Goal: Contribute content: Add original content to the website for others to see

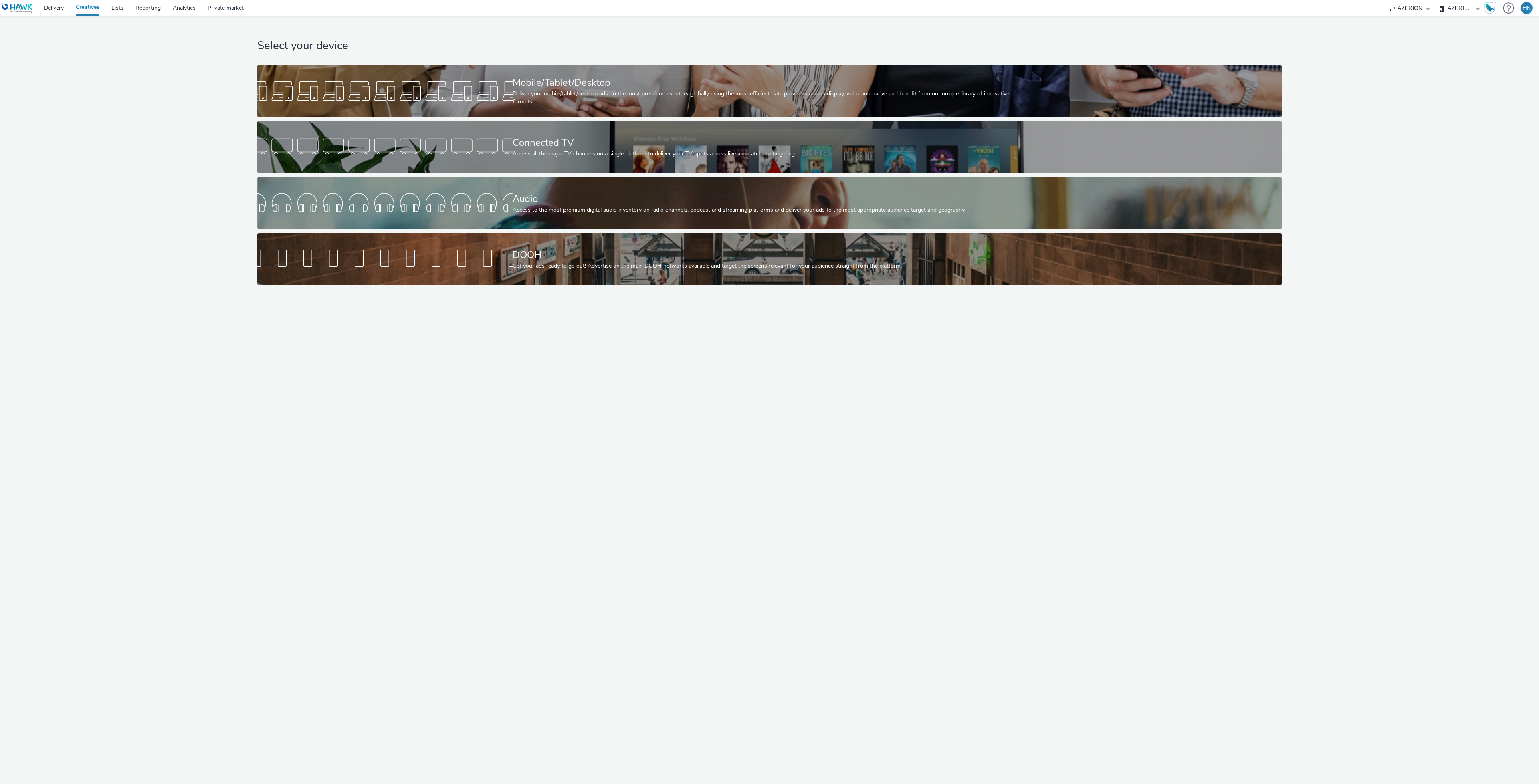
drag, startPoint x: 0, startPoint y: 0, endPoint x: 1454, endPoint y: 10, distance: 1454.0
click at [1454, 10] on select "AZERION AZERION APAC AZERION AUSTRIA AZERION BEL - ADEXPERTS AZERION BRAZIL AZE…" at bounding box center [1460, 8] width 48 height 16
click at [1436, 0] on select "AZERION AZERION APAC AZERION AUSTRIA AZERION BEL - ADEXPERTS AZERION BRAZIL AZE…" at bounding box center [1460, 8] width 48 height 16
click at [1463, 1] on select "AZERION AZERION APAC AZERION AUSTRIA AZERION BEL - ADEXPERTS AZERION BRAZIL AZE…" at bounding box center [1460, 8] width 48 height 16
select select "79162ed7-0017-4339-93b0-3399b708648f"
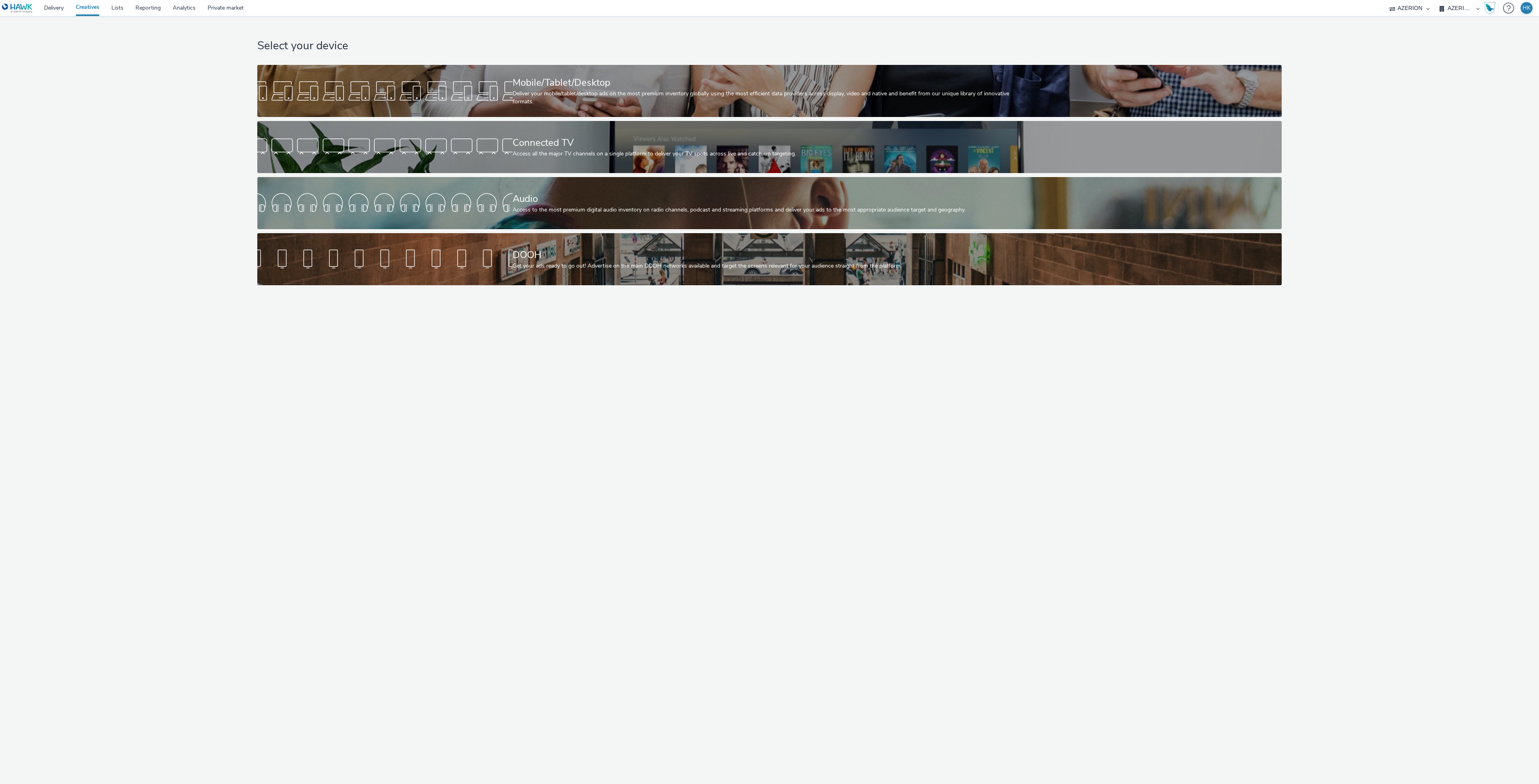
click at [1436, 0] on select "AZERION AZERION APAC AZERION AUSTRIA AZERION BEL - ADEXPERTS AZERION BRAZIL AZE…" at bounding box center [1460, 8] width 48 height 16
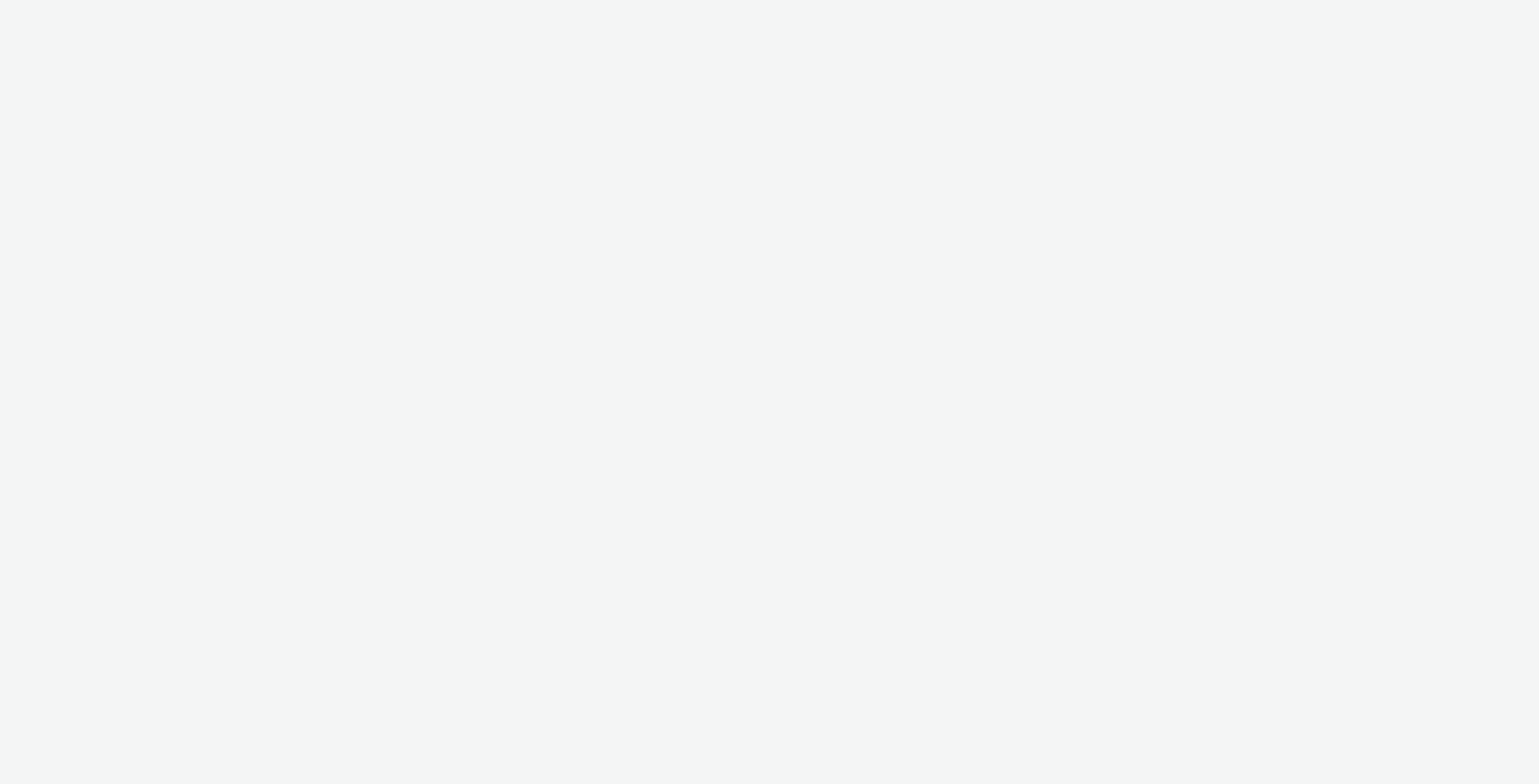
select select "79162ed7-0017-4339-93b0-3399b708648f"
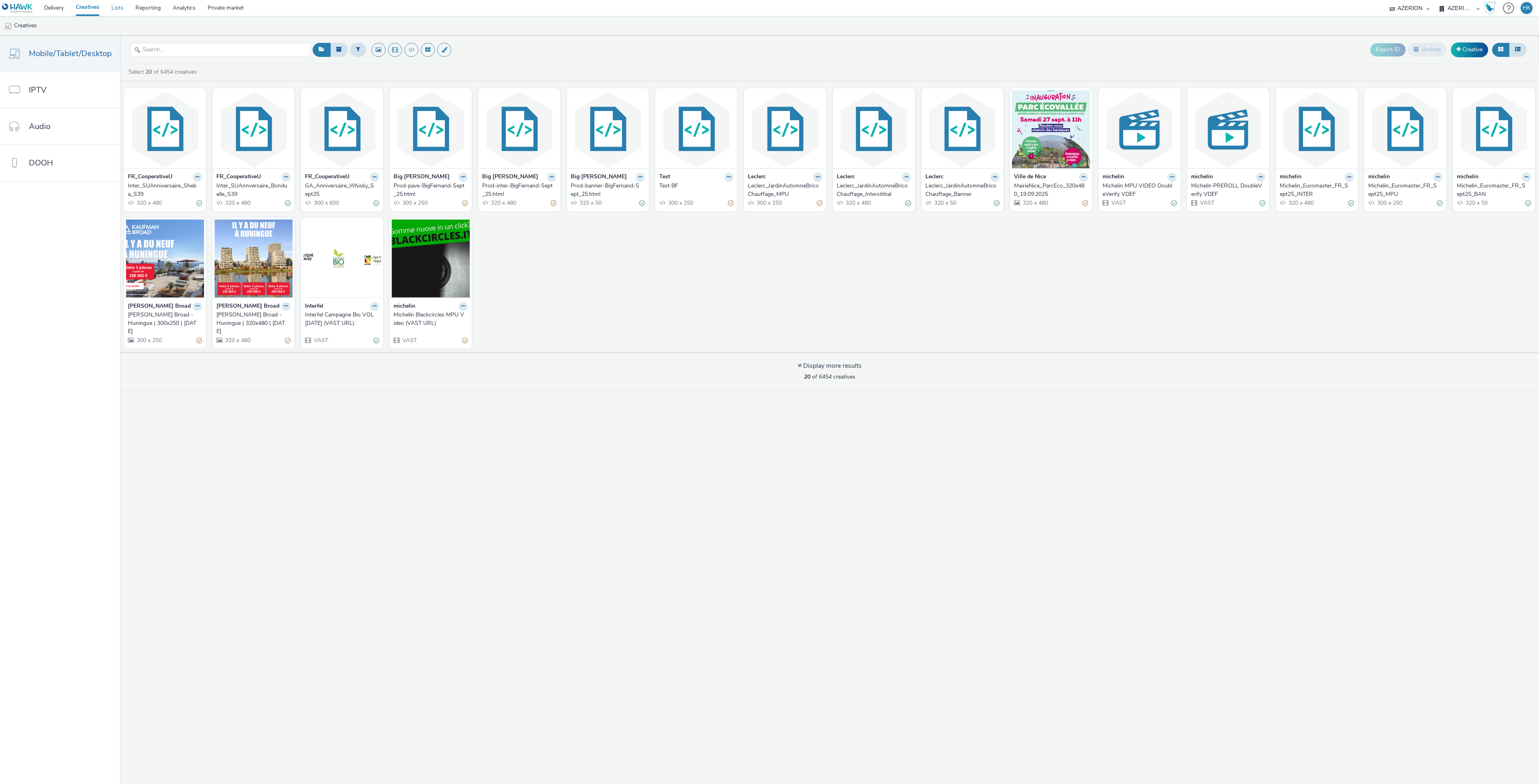
click at [119, 13] on link "Lists" at bounding box center [117, 8] width 24 height 16
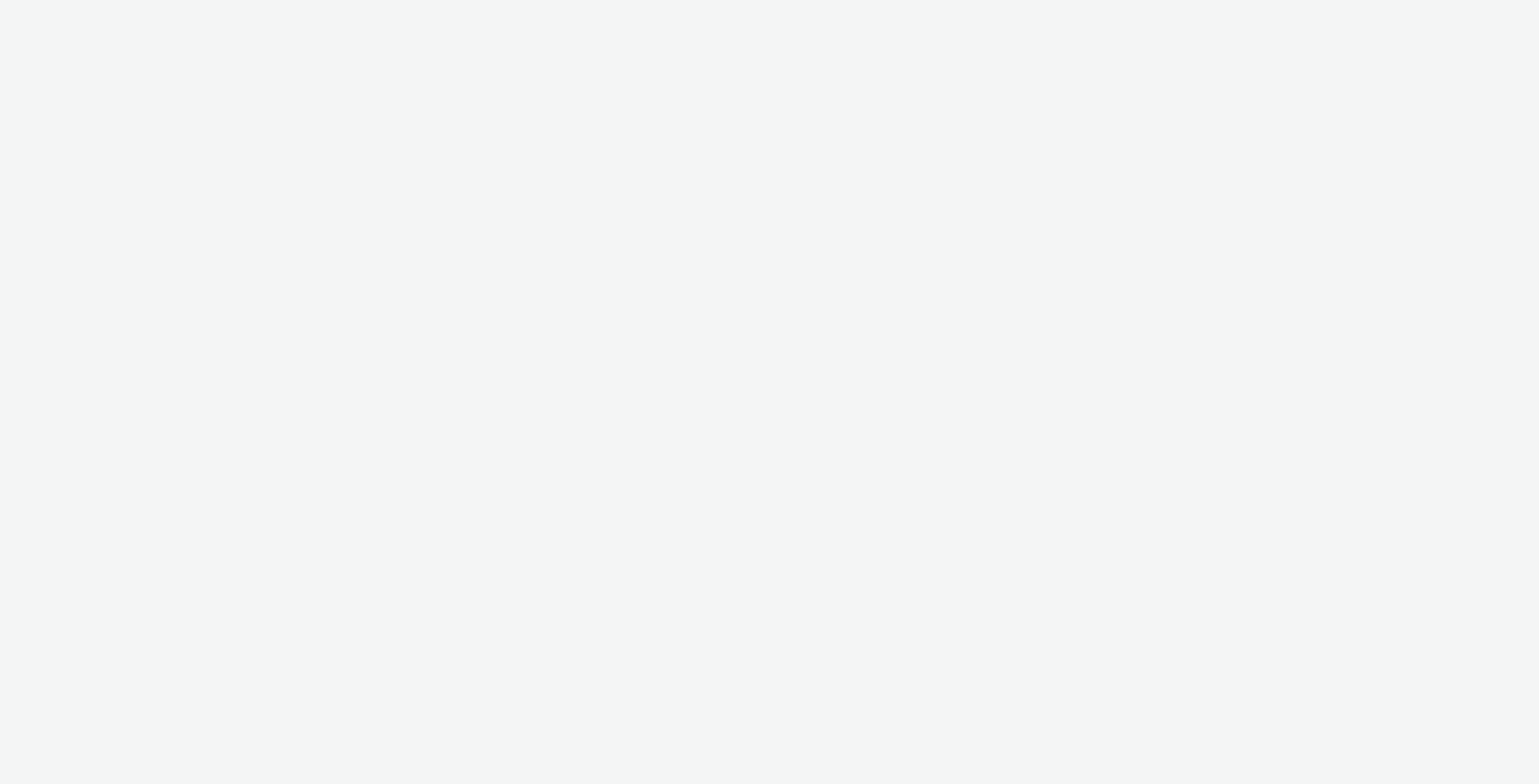
select select "79162ed7-0017-4339-93b0-3399b708648f"
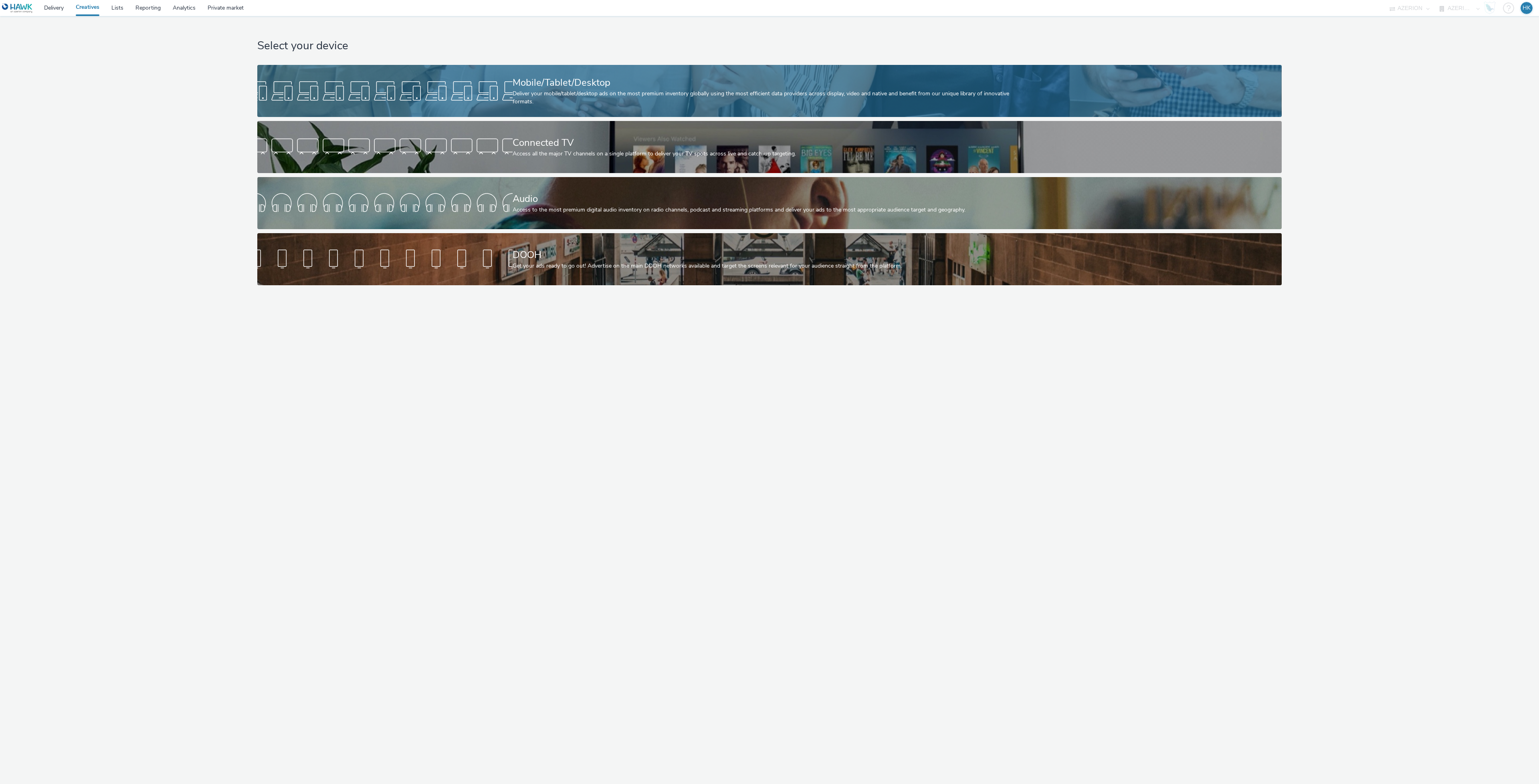
click at [675, 91] on div "Deliver your mobile/tablet/desktop ads on the most premium inventory globally u…" at bounding box center [768, 98] width 511 height 17
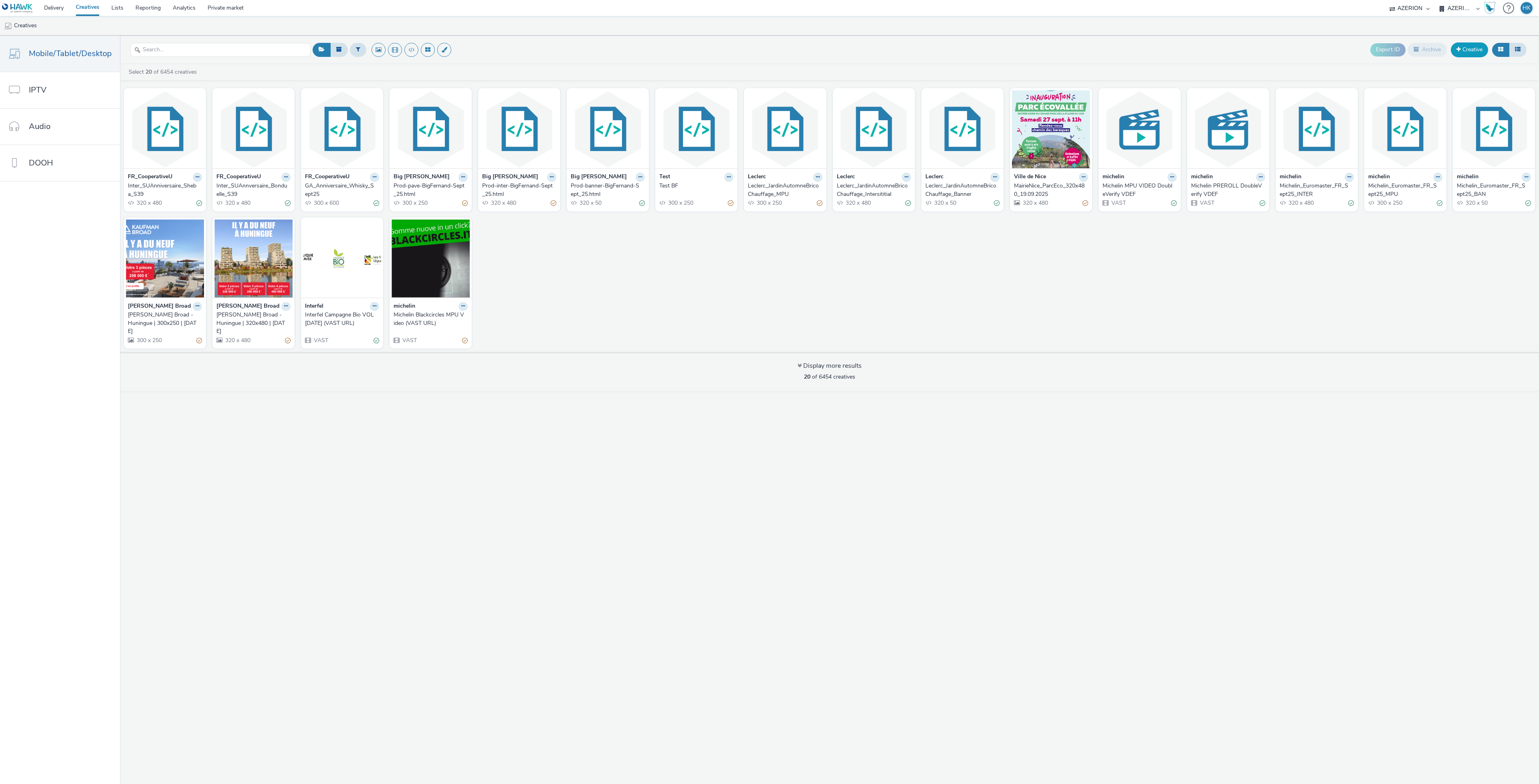
click at [1463, 52] on link "Creative" at bounding box center [1469, 50] width 37 height 14
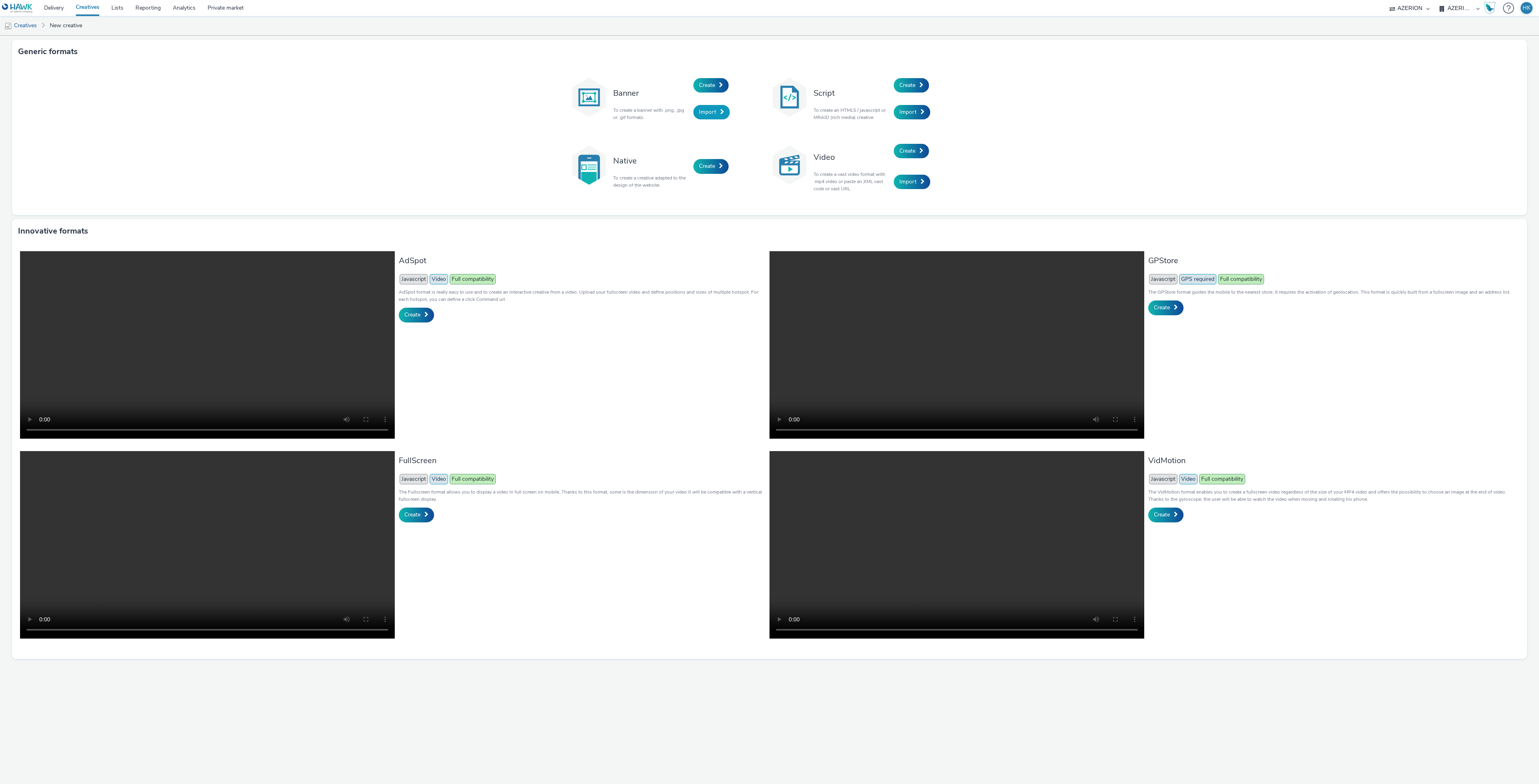
click at [713, 116] on link "Import" at bounding box center [712, 112] width 36 height 14
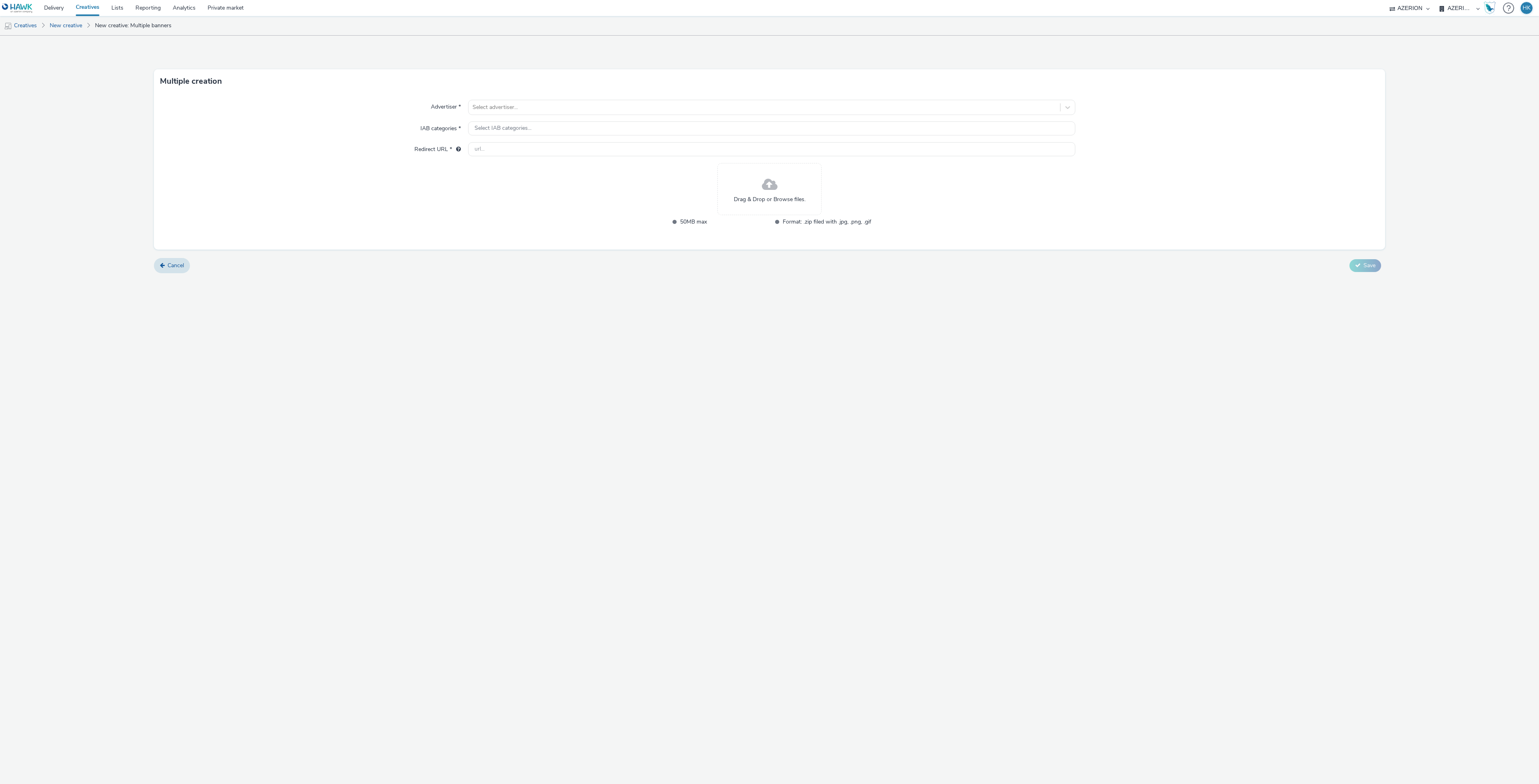
click at [762, 180] on span at bounding box center [770, 185] width 16 height 21
click at [593, 106] on div at bounding box center [764, 107] width 584 height 10
type input "JMT"
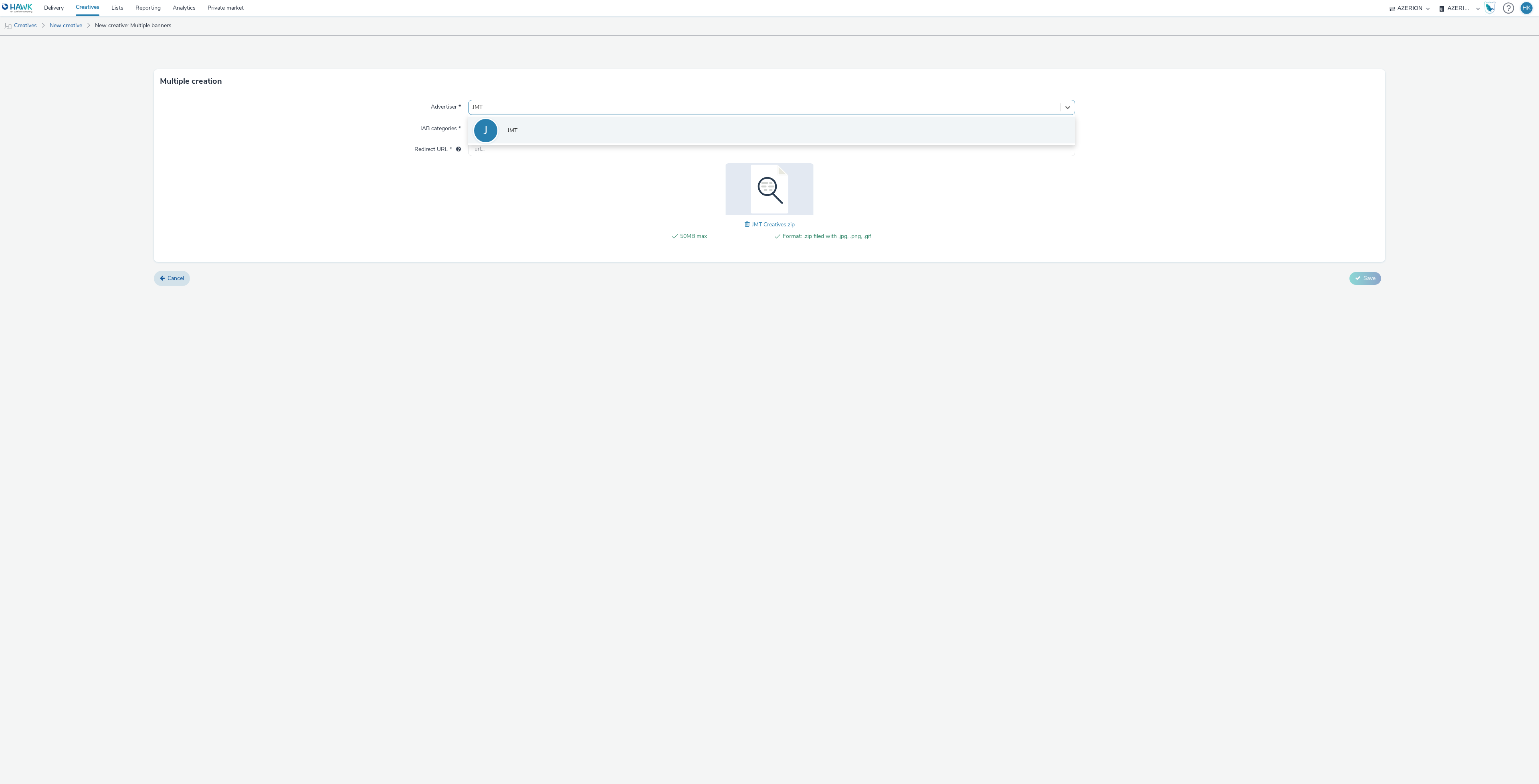
click at [584, 128] on li "J JMT" at bounding box center [772, 130] width 607 height 27
type input "http://jmt-alimentation-animale.com"
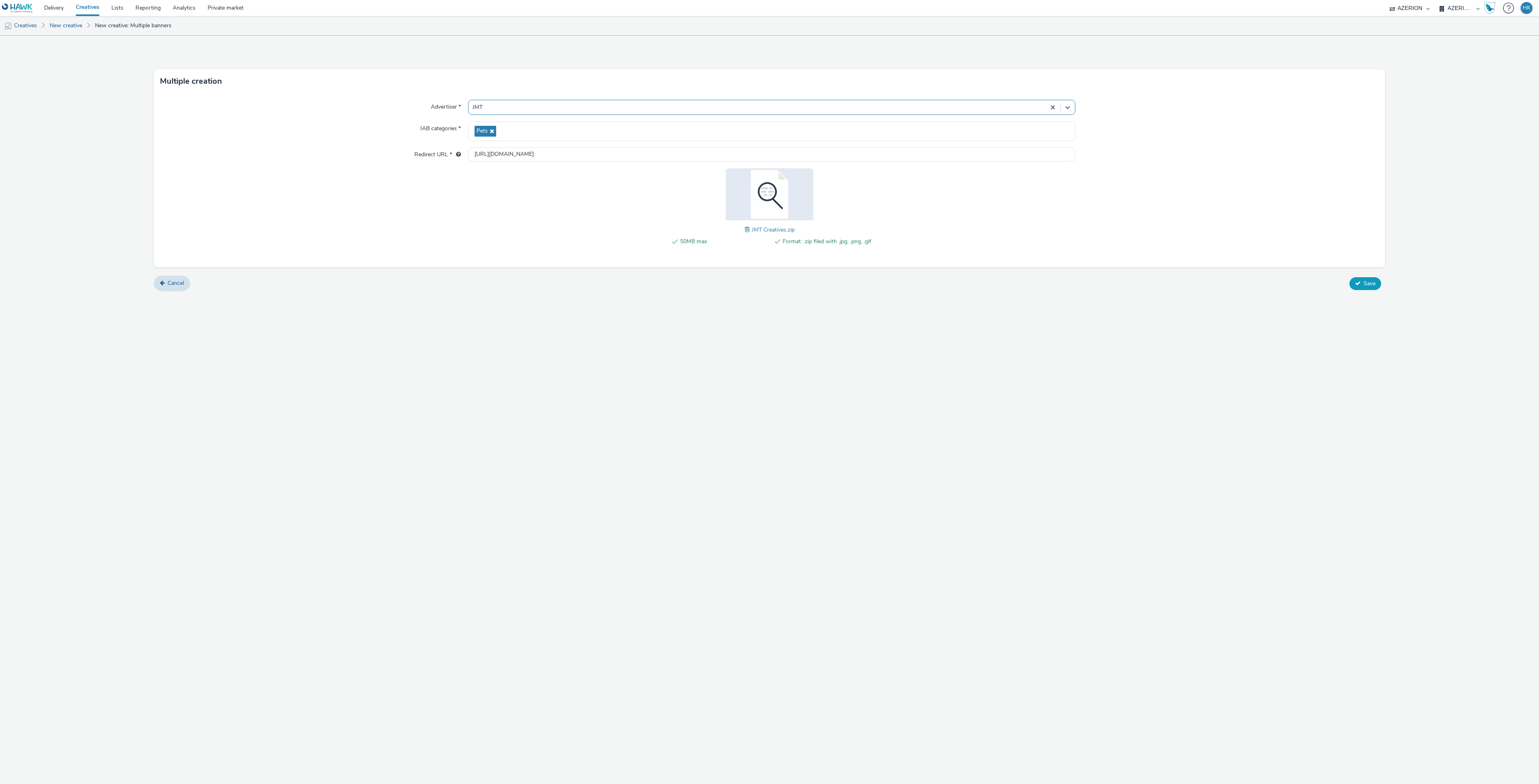
click at [1372, 284] on span "Save" at bounding box center [1369, 283] width 12 height 8
click at [748, 228] on span at bounding box center [748, 229] width 7 height 9
click at [752, 204] on span "Drag & Drop or Browse files." at bounding box center [770, 204] width 72 height 8
click at [1365, 278] on button "Save" at bounding box center [1365, 283] width 32 height 13
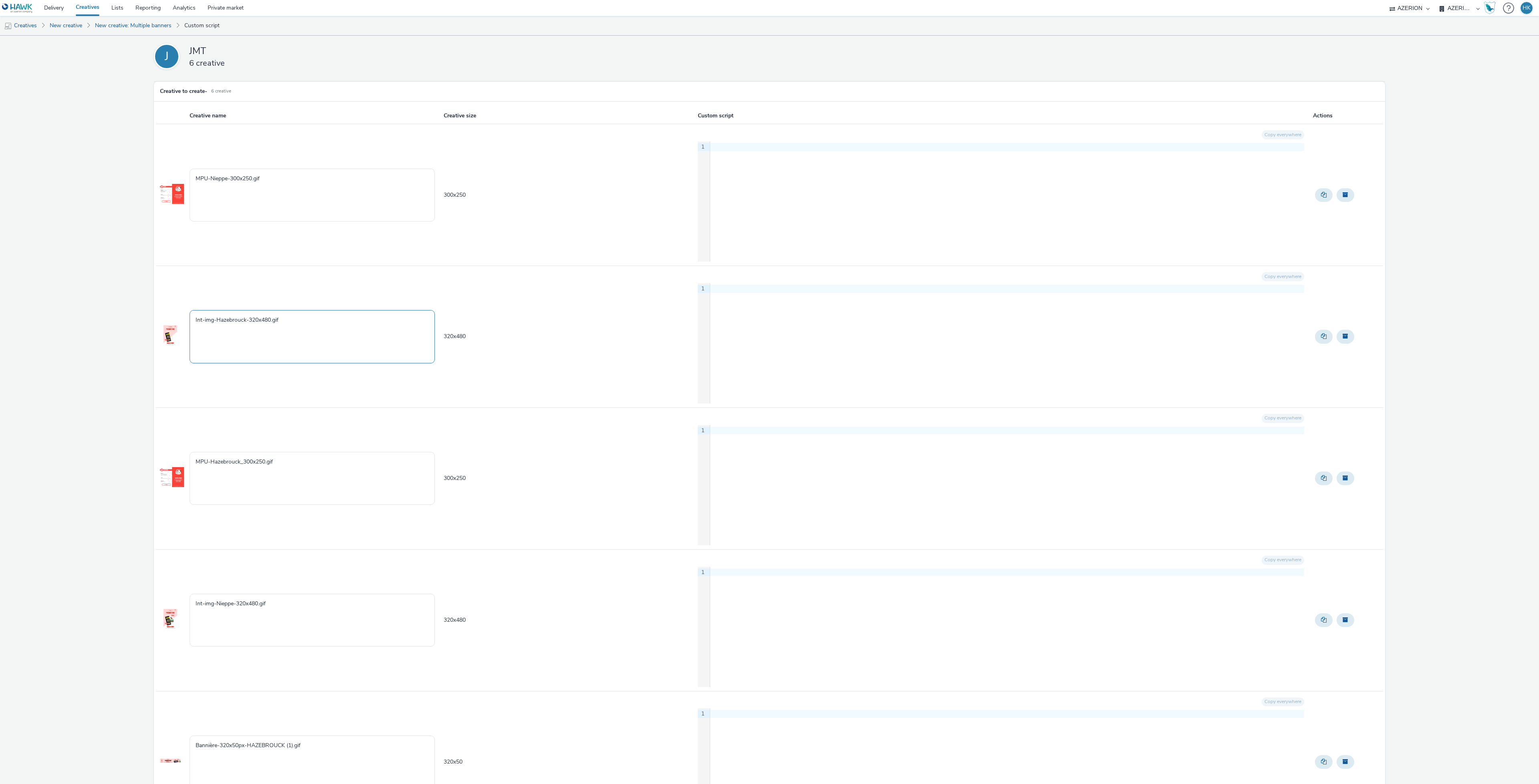
drag, startPoint x: 216, startPoint y: 322, endPoint x: 222, endPoint y: 327, distance: 7.8
click at [203, 322] on textarea "Int-img-Hazebrouck-320x480.gif" at bounding box center [312, 336] width 246 height 53
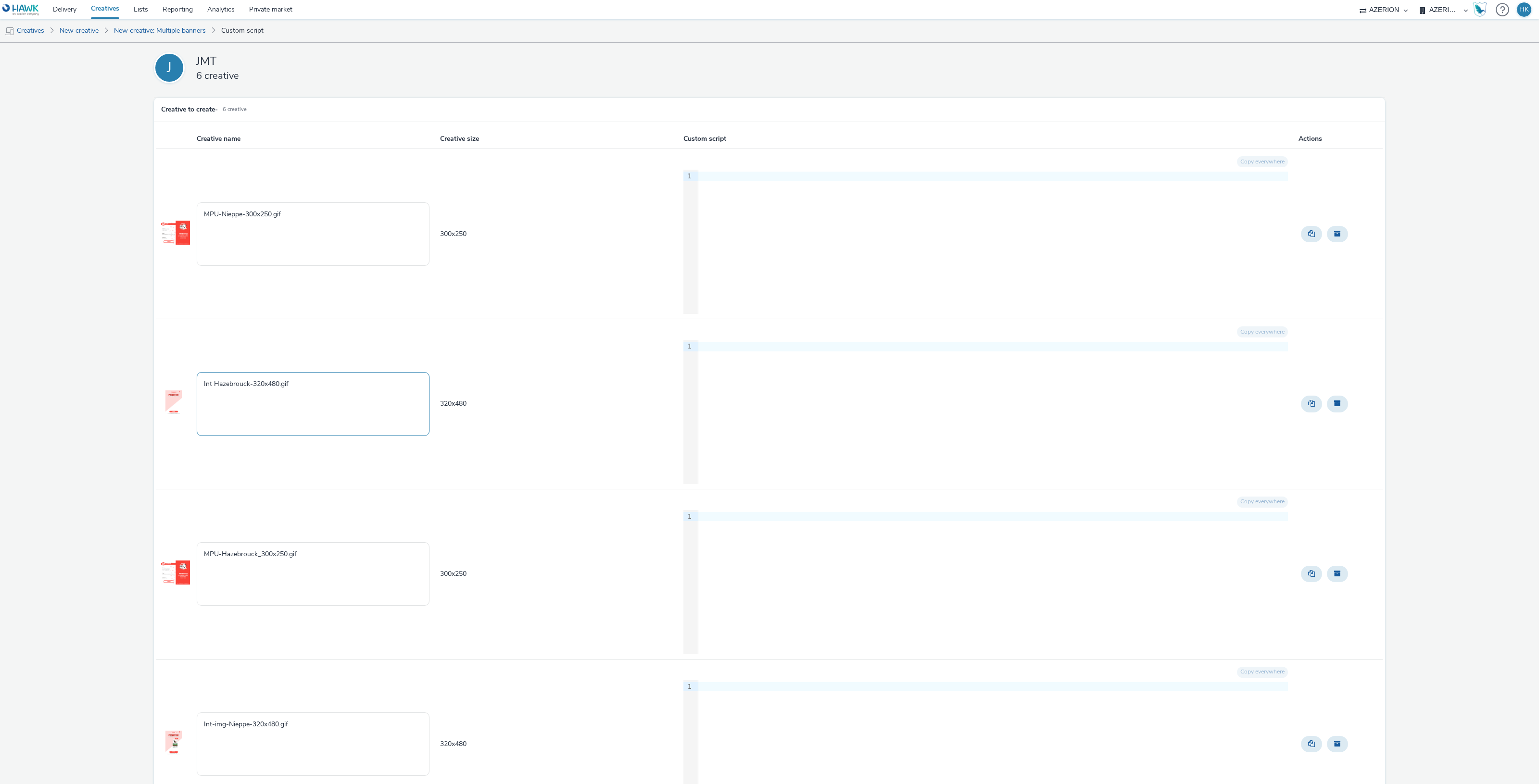
type textarea "Int Hazebrouck-320x480.gif"
drag, startPoint x: 1861, startPoint y: 31, endPoint x: 266, endPoint y: 208, distance: 1604.8
click at [266, 208] on textarea "MPU-Nieppe-300x250.gif" at bounding box center [313, 234] width 233 height 64
drag, startPoint x: 312, startPoint y: 209, endPoint x: 242, endPoint y: 205, distance: 70.1
click at [242, 205] on textarea "MPU-Nieppe-300x250.gif" at bounding box center [313, 234] width 233 height 64
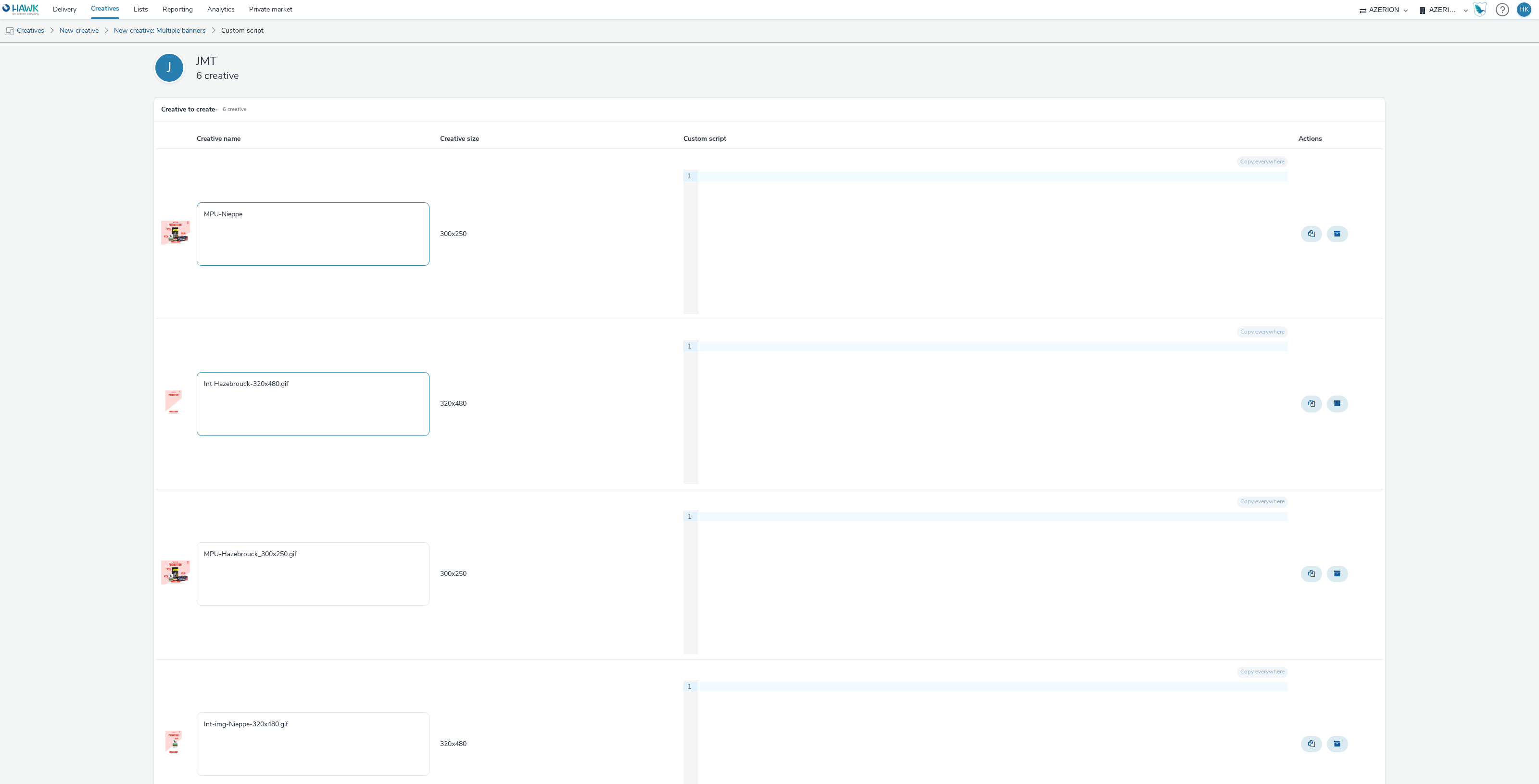
type textarea "MPU-Nieppe"
drag, startPoint x: 327, startPoint y: 380, endPoint x: 249, endPoint y: 388, distance: 78.4
click at [249, 388] on textarea "Int Hazebrouck-320x480.gif" at bounding box center [313, 403] width 233 height 64
click at [212, 385] on textarea "Int Hazebrouck" at bounding box center [313, 403] width 233 height 64
type textarea "Int - Hazebrouck"
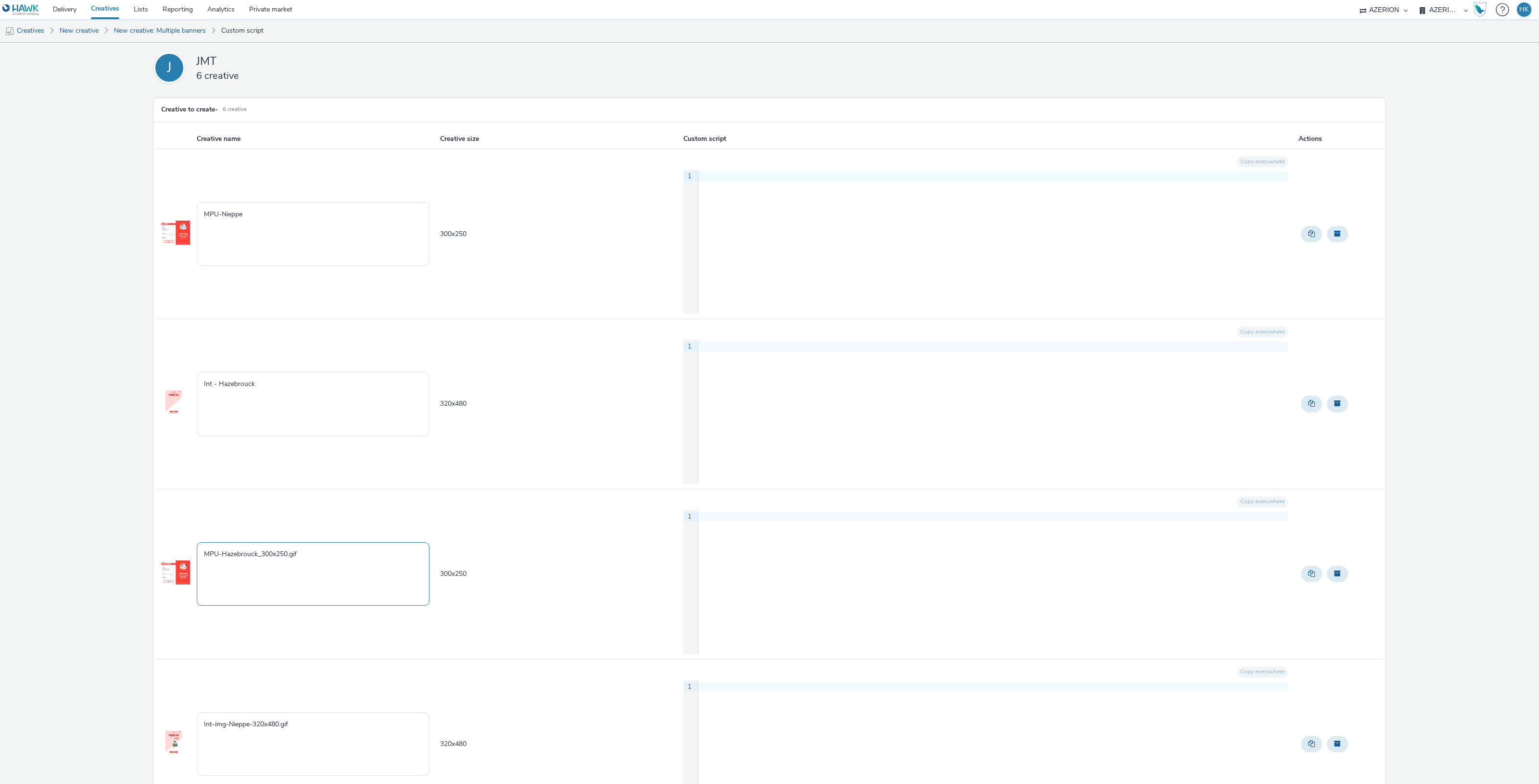
drag, startPoint x: 319, startPoint y: 559, endPoint x: 256, endPoint y: 553, distance: 63.3
click at [256, 553] on textarea "MPU-Hazebrouck_300x250.gif" at bounding box center [313, 574] width 233 height 64
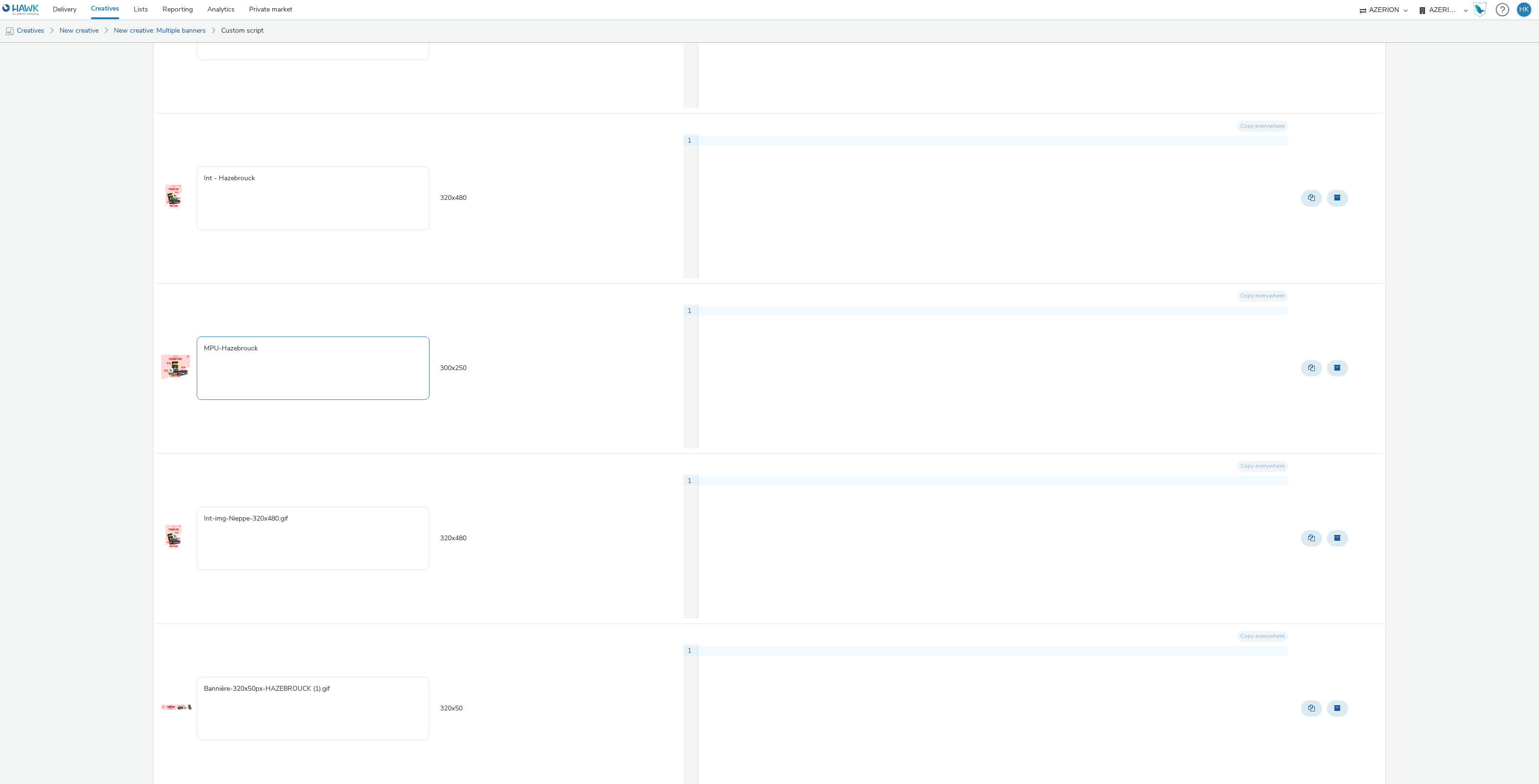
scroll to position [240, 0]
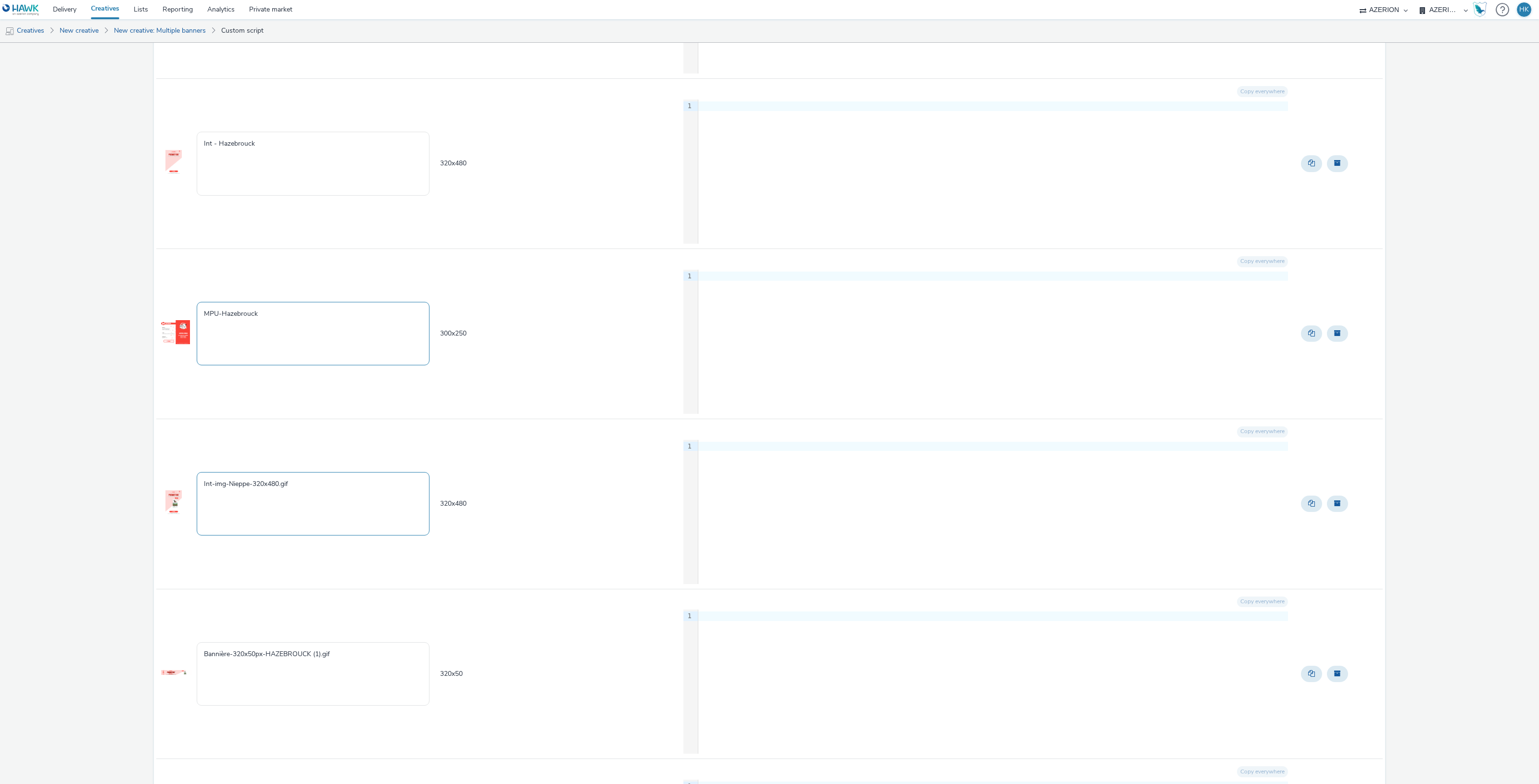
type textarea "MPU-Hazebrouck"
drag, startPoint x: 311, startPoint y: 489, endPoint x: 249, endPoint y: 486, distance: 62.1
click at [249, 486] on textarea "Int-img-Nieppe-320x480.gif" at bounding box center [313, 504] width 233 height 64
drag, startPoint x: 227, startPoint y: 484, endPoint x: 213, endPoint y: 486, distance: 14.1
click at [213, 486] on textarea "Int-img-Nieppe" at bounding box center [313, 504] width 233 height 64
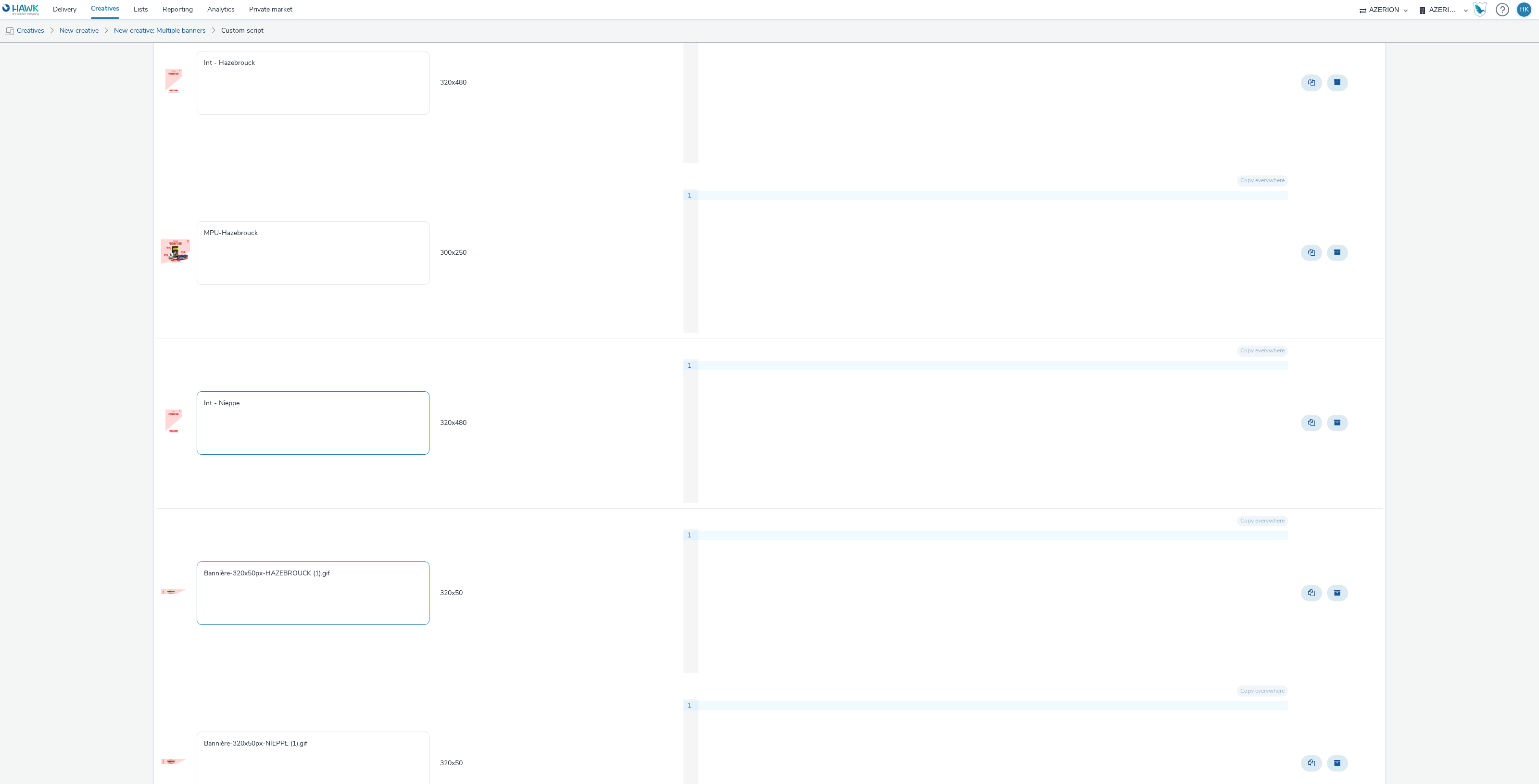
scroll to position [433, 0]
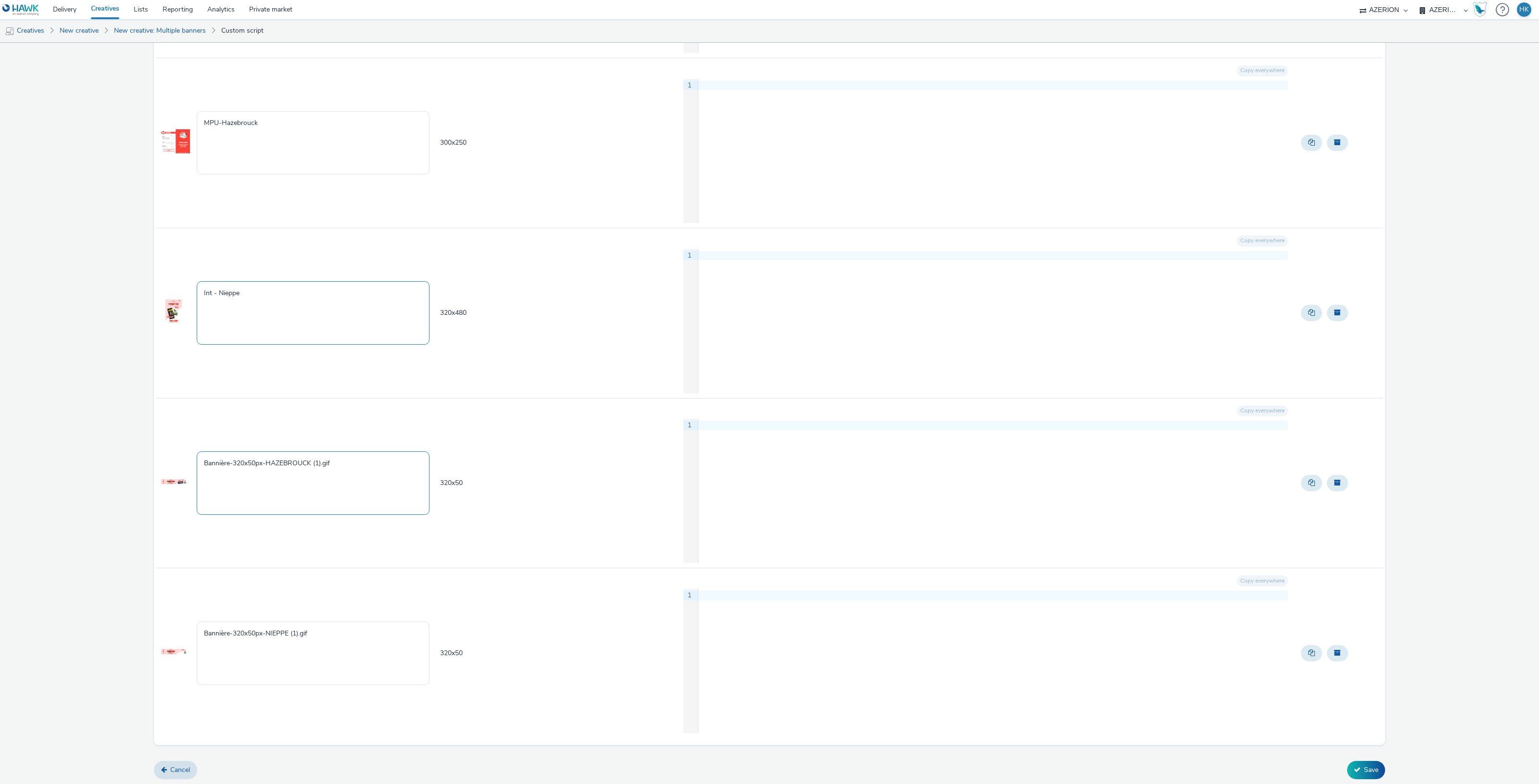
type textarea "Int - Nieppe"
drag, startPoint x: 267, startPoint y: 462, endPoint x: 278, endPoint y: 462, distance: 11.0
click at [233, 461] on textarea "Bannière-320x50px-HAZEBROUCK (1).gif" at bounding box center [313, 483] width 233 height 64
click at [229, 462] on textarea "Bannière- HAZEBROUCK (1).gif" at bounding box center [313, 483] width 233 height 64
drag, startPoint x: 330, startPoint y: 462, endPoint x: 282, endPoint y: 460, distance: 48.0
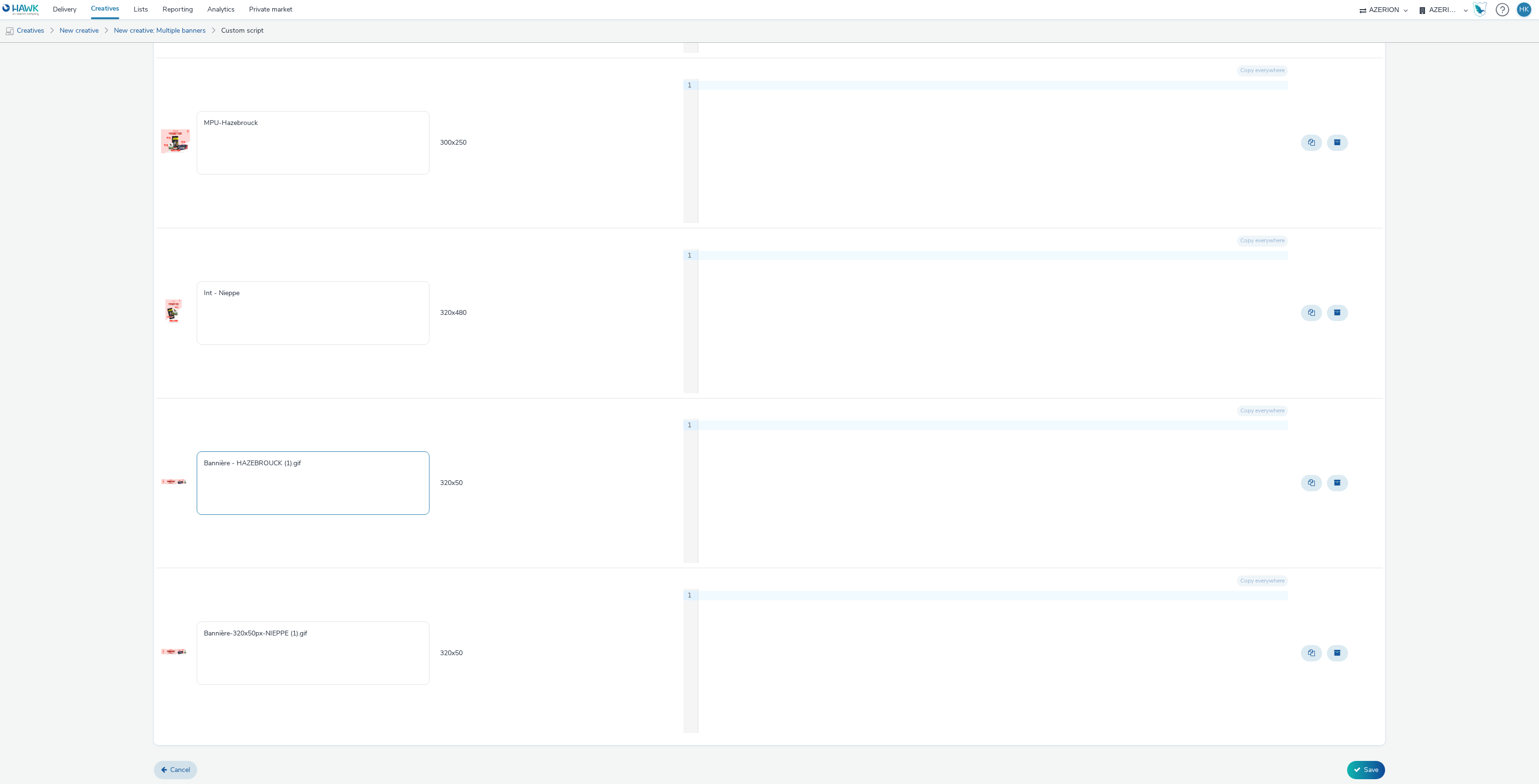
click at [282, 460] on textarea "Bannière - HAZEBROUCK (1).gif" at bounding box center [313, 483] width 233 height 64
type textarea "Bannière - HAZEBROUCK"
drag, startPoint x: 265, startPoint y: 631, endPoint x: 232, endPoint y: 626, distance: 33.4
click at [232, 626] on textarea "Bannière-320x50px-NIEPPE (1).gif" at bounding box center [313, 653] width 233 height 64
click at [230, 632] on textarea "Bannière-NIEPPE (1).gif" at bounding box center [313, 653] width 233 height 64
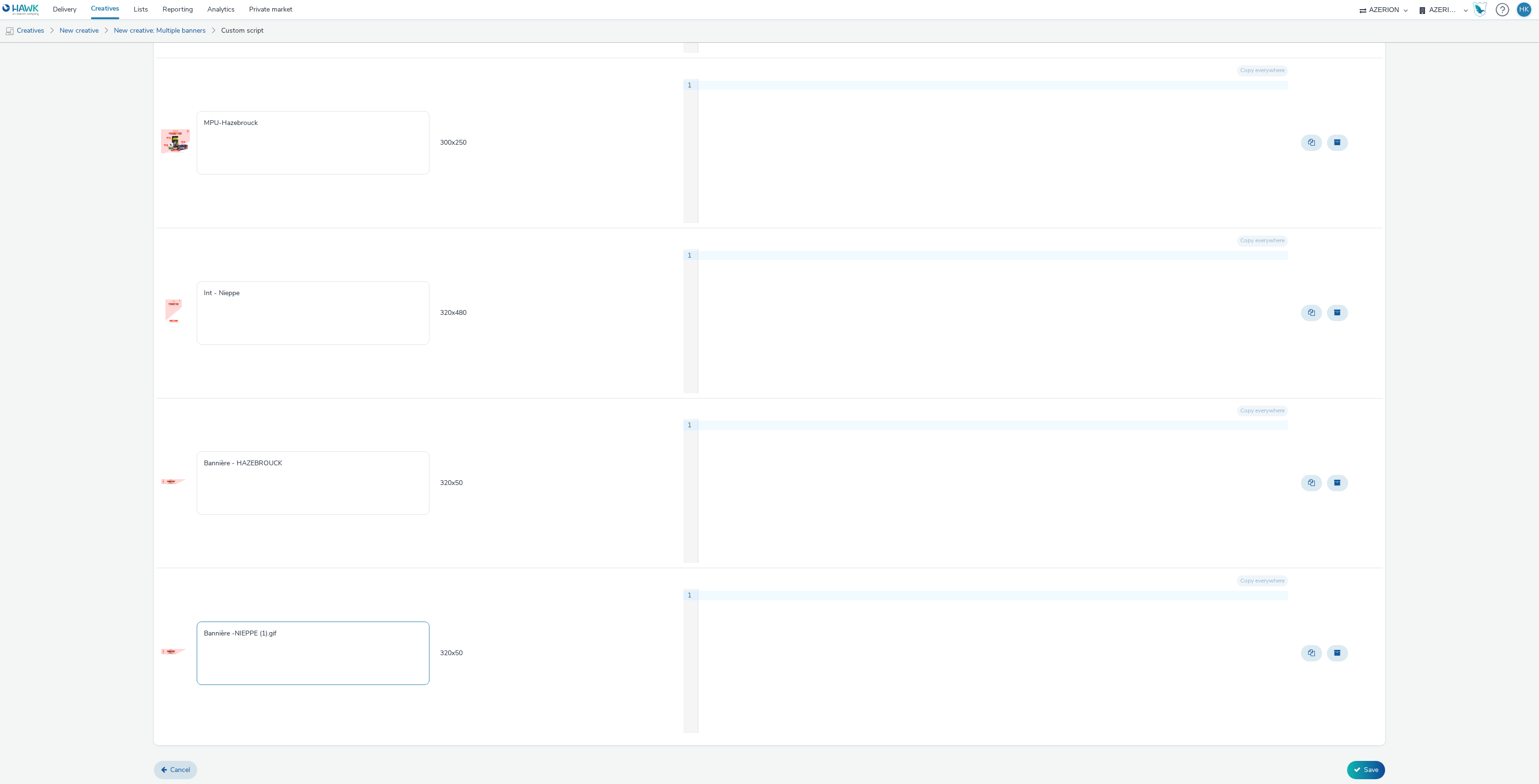
click at [234, 633] on textarea "Bannière -NIEPPE (1).gif" at bounding box center [313, 653] width 233 height 64
drag, startPoint x: 290, startPoint y: 641, endPoint x: 268, endPoint y: 637, distance: 22.4
click at [263, 636] on textarea "Bannière - NIEPPE (1).gif" at bounding box center [313, 653] width 233 height 64
type textarea "Bannière - NIEPPE"
click at [1363, 770] on button "Save" at bounding box center [1366, 770] width 38 height 18
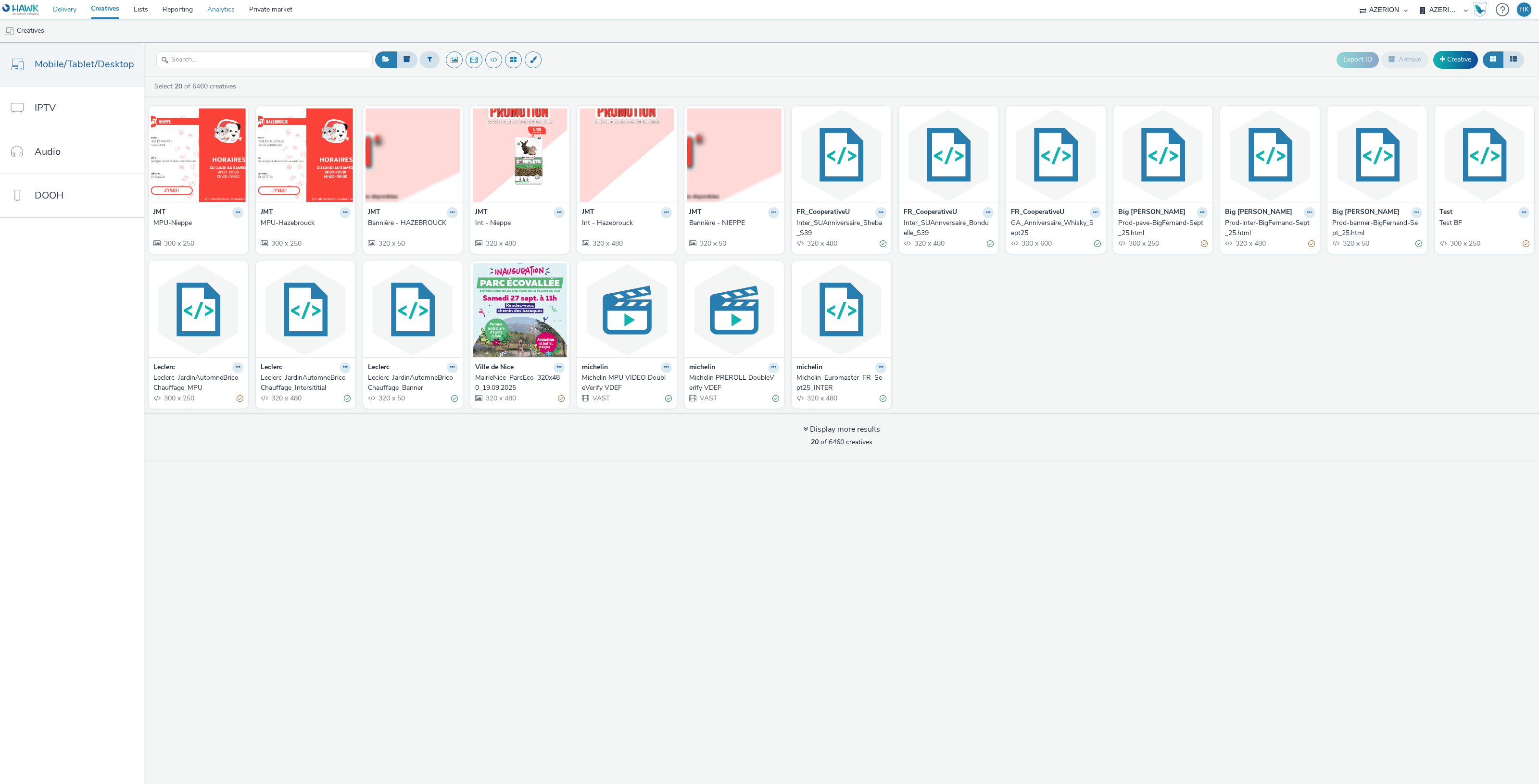
drag, startPoint x: 78, startPoint y: 7, endPoint x: 226, endPoint y: 7, distance: 148.0
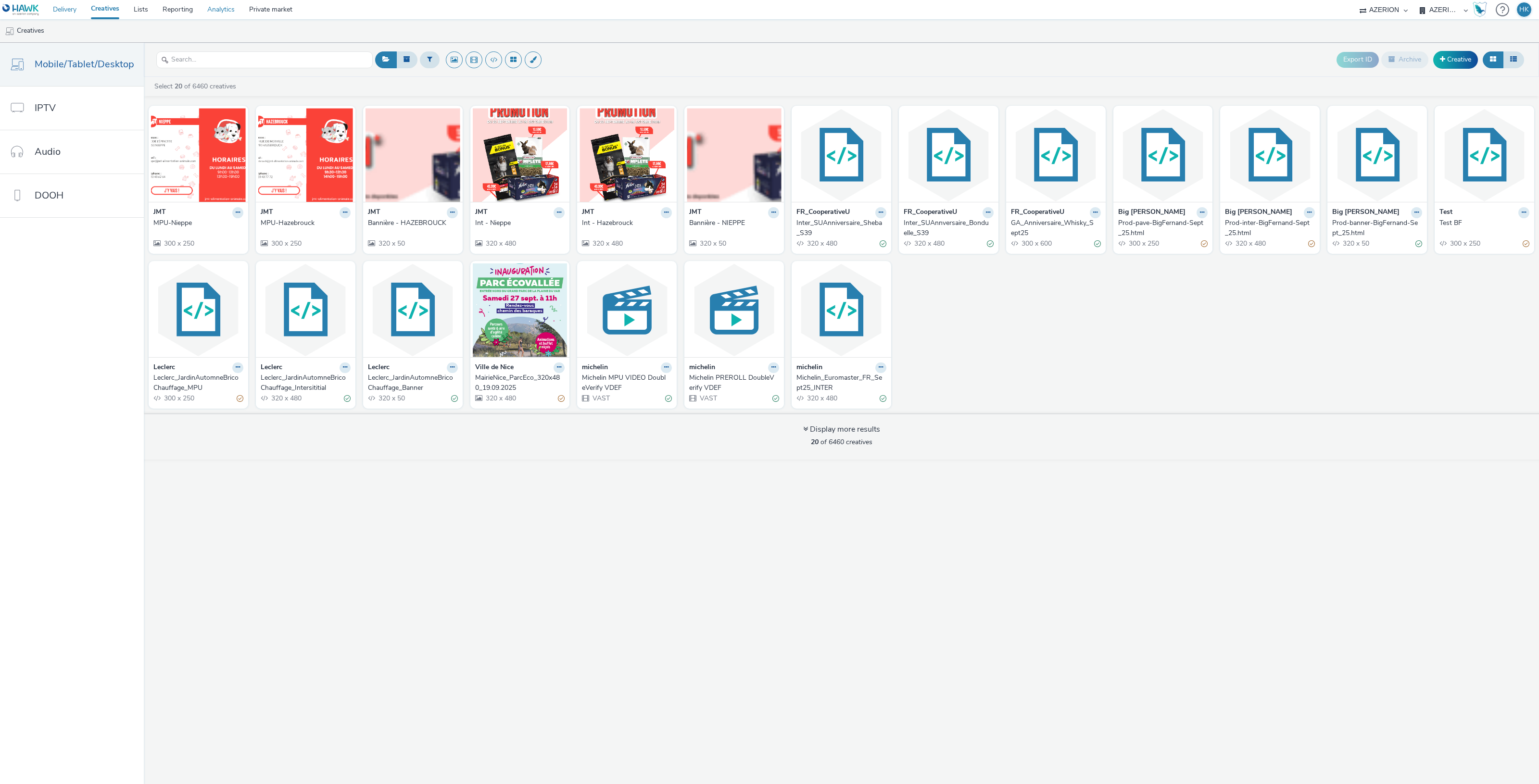
click at [78, 7] on link "Delivery" at bounding box center [65, 9] width 38 height 19
